Goal: Find specific page/section: Find specific page/section

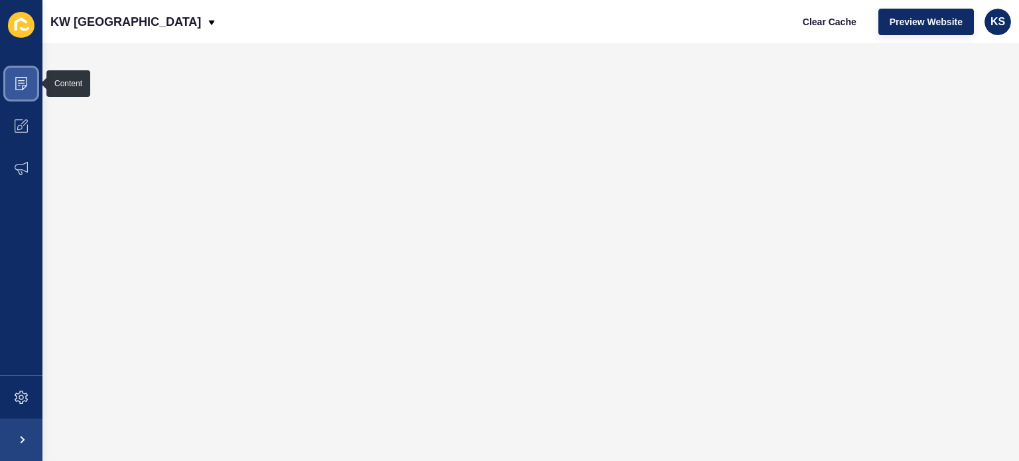
click at [32, 91] on span at bounding box center [21, 83] width 42 height 42
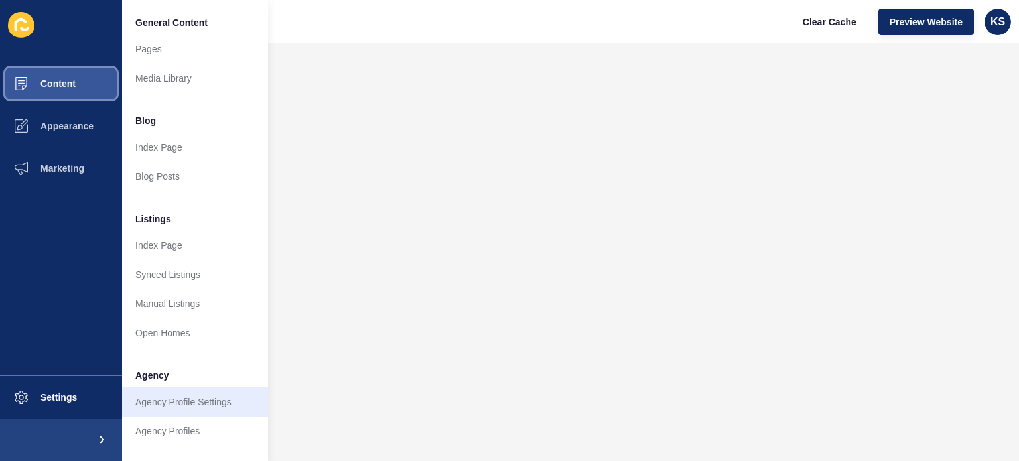
scroll to position [265, 0]
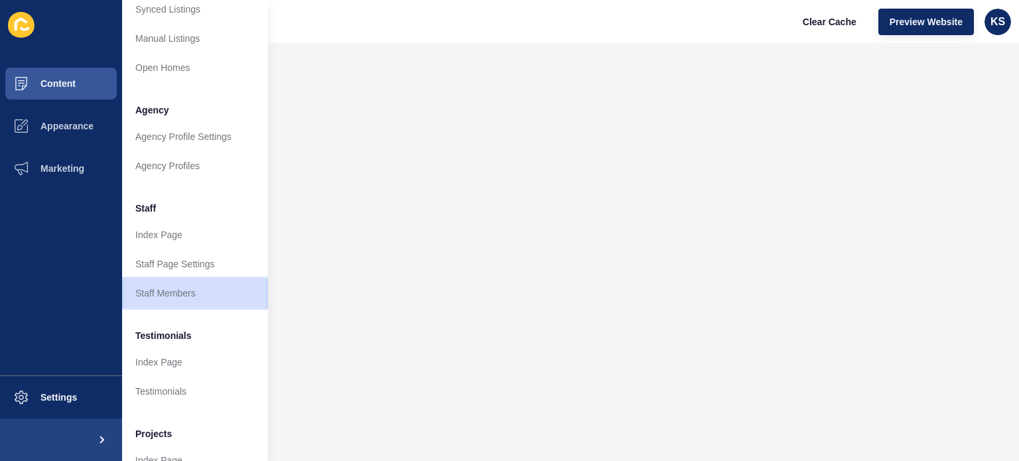
click at [194, 293] on link "Staff Members" at bounding box center [195, 293] width 146 height 29
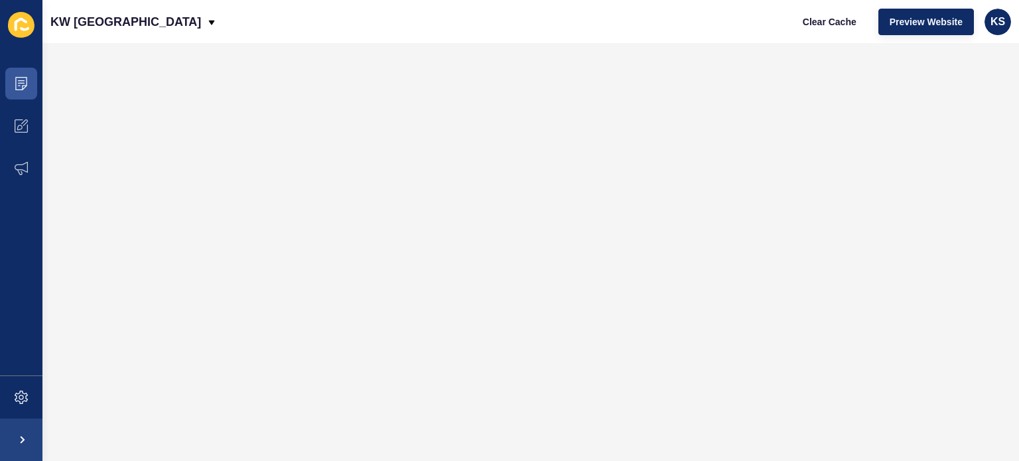
scroll to position [0, 0]
click at [944, 21] on span "Preview Website" at bounding box center [925, 21] width 73 height 13
click at [17, 85] on icon at bounding box center [21, 83] width 13 height 13
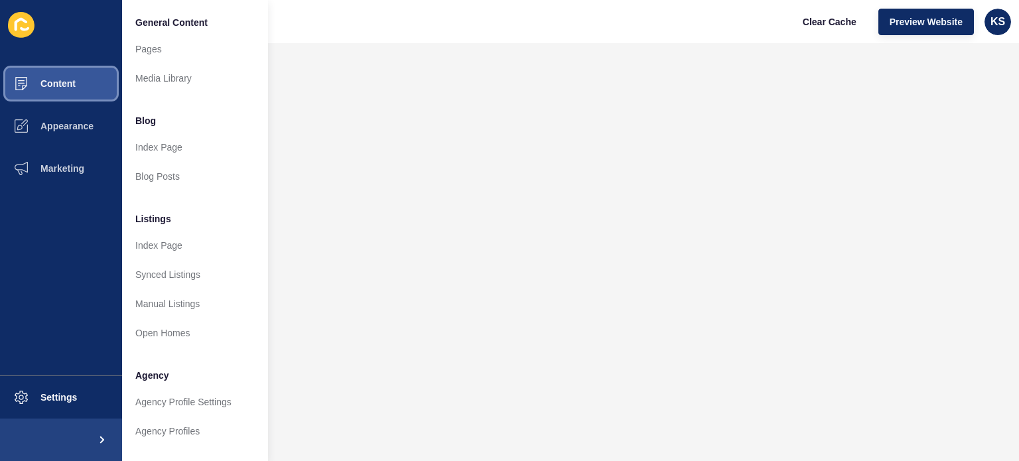
scroll to position [326, 0]
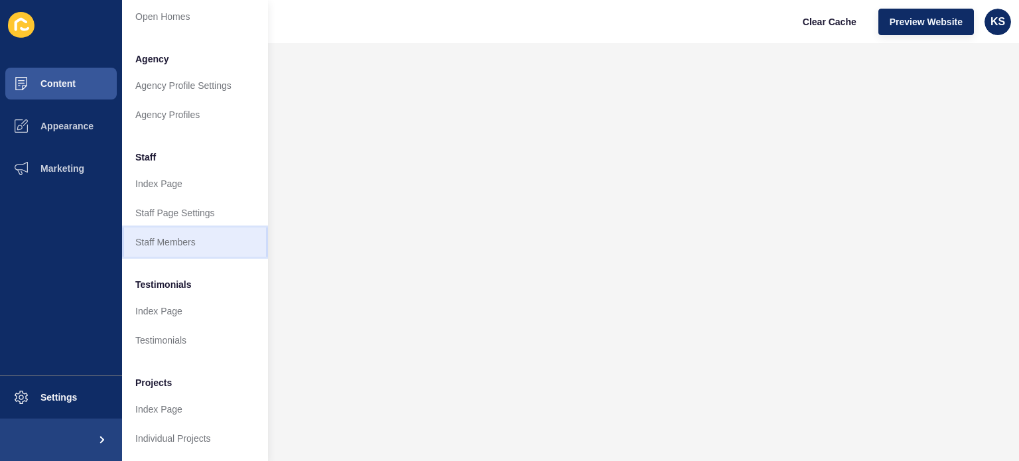
click at [190, 227] on link "Staff Members" at bounding box center [195, 241] width 146 height 29
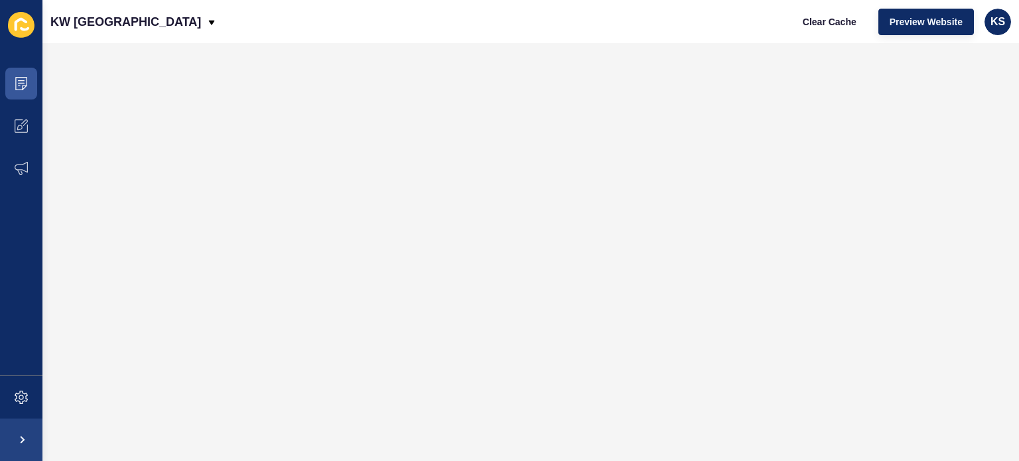
scroll to position [0, 0]
click at [19, 91] on span at bounding box center [21, 83] width 42 height 42
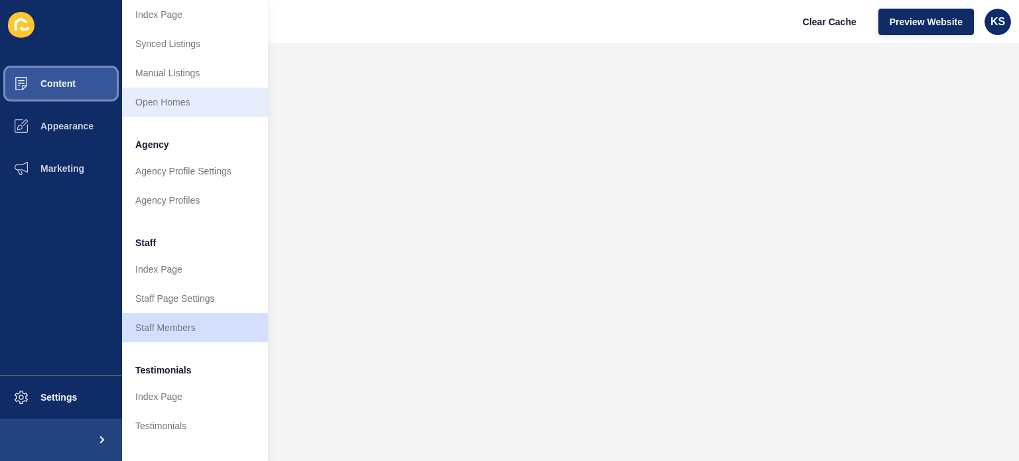
scroll to position [265, 0]
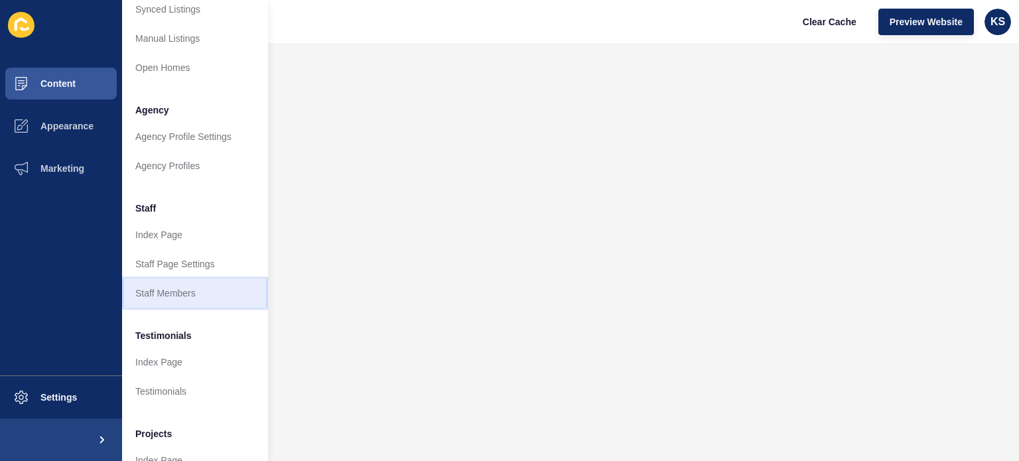
click at [185, 296] on link "Staff Members" at bounding box center [195, 293] width 146 height 29
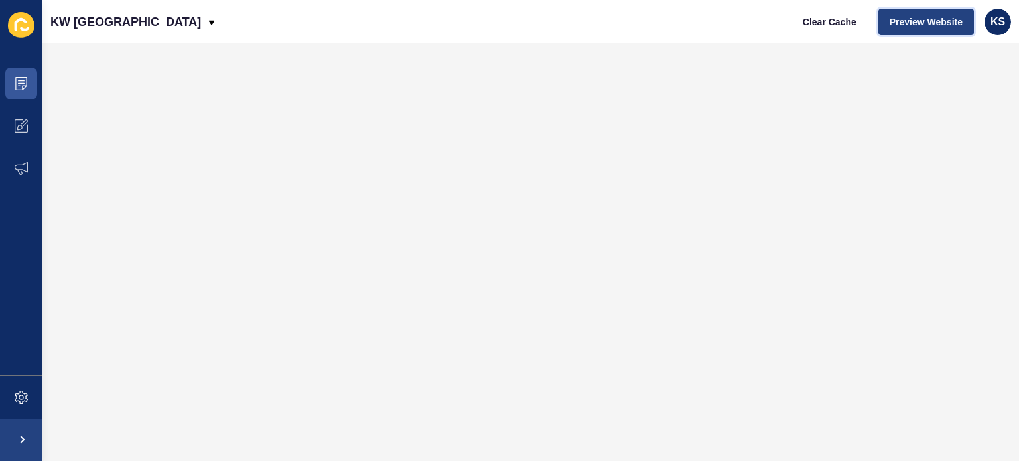
click at [918, 24] on span "Preview Website" at bounding box center [925, 21] width 73 height 13
click at [25, 80] on icon at bounding box center [21, 83] width 13 height 13
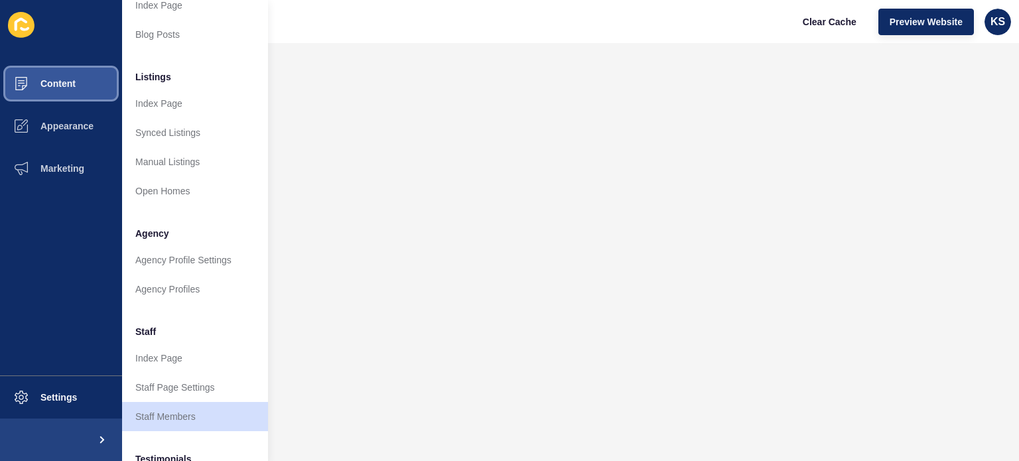
scroll to position [326, 0]
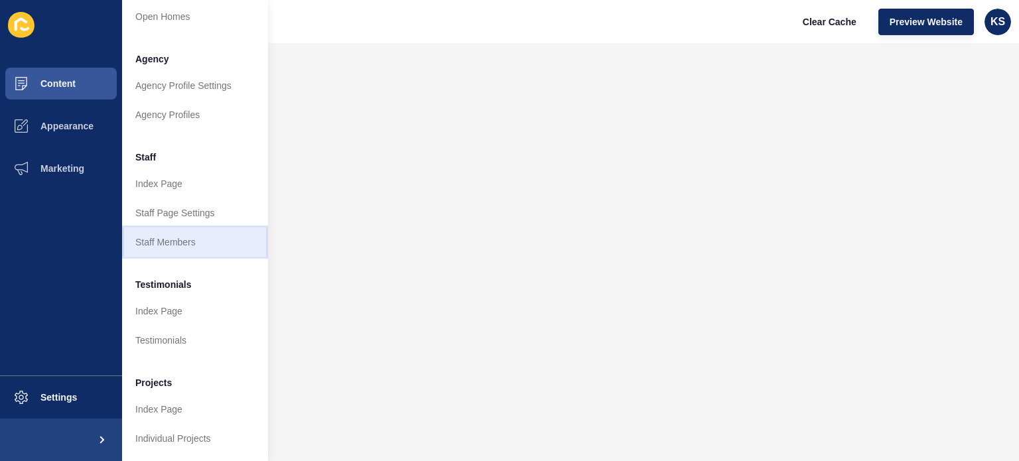
click at [179, 229] on link "Staff Members" at bounding box center [195, 241] width 146 height 29
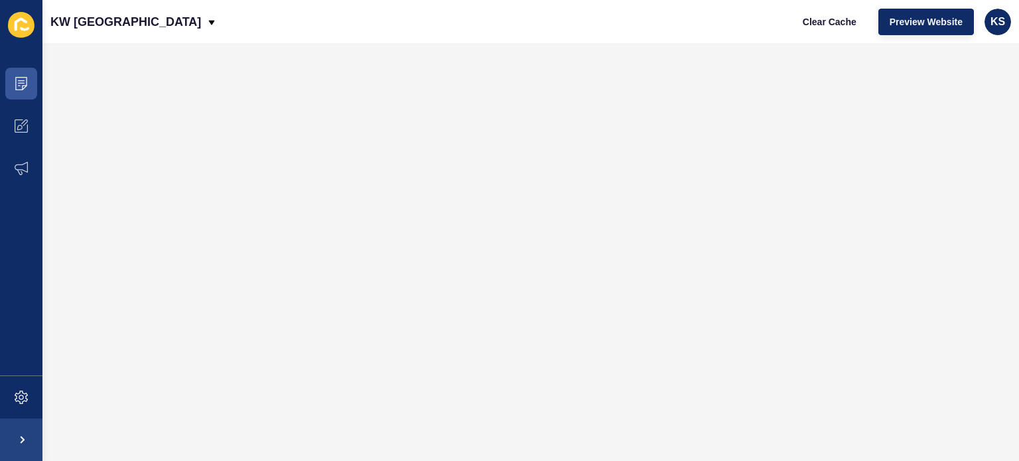
scroll to position [0, 0]
click at [929, 18] on span "Preview Website" at bounding box center [925, 21] width 73 height 13
